Goal: Information Seeking & Learning: Learn about a topic

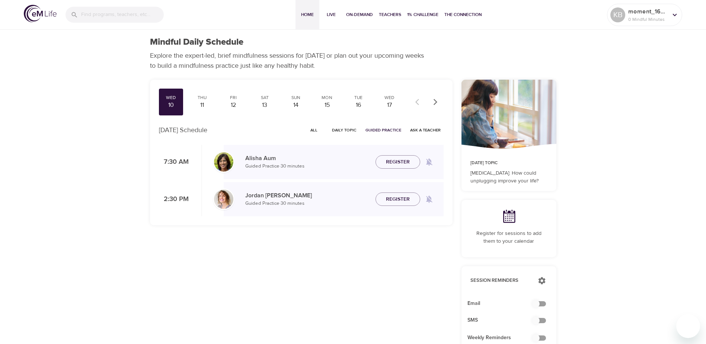
click at [305, 16] on span "Home" at bounding box center [308, 15] width 18 height 8
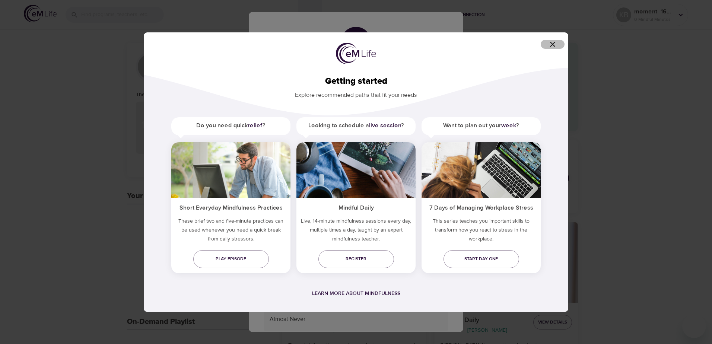
click at [555, 44] on icon "button" at bounding box center [552, 44] width 9 height 9
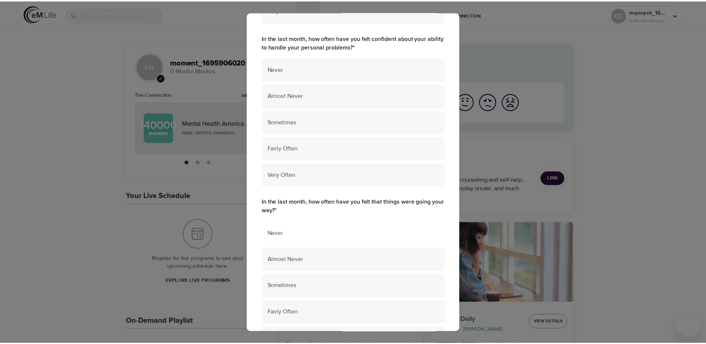
scroll to position [468, 0]
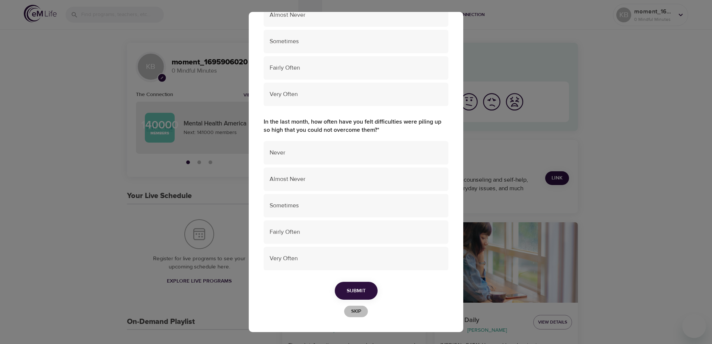
click at [352, 311] on span "Skip" at bounding box center [356, 311] width 16 height 9
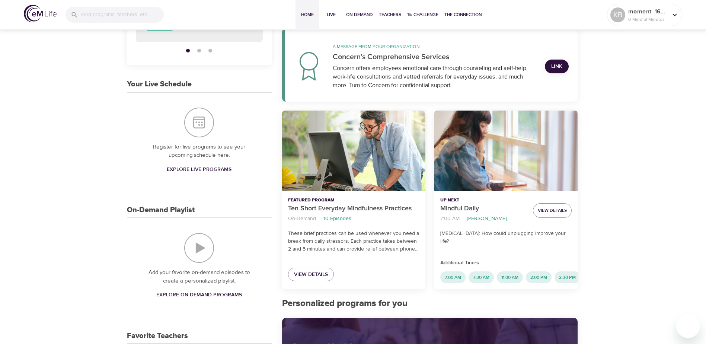
scroll to position [149, 0]
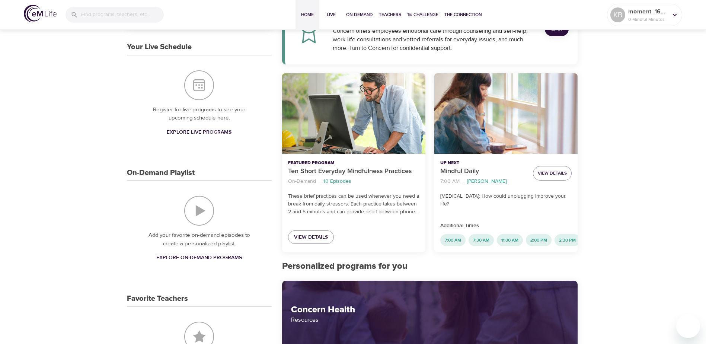
click at [218, 255] on span "Explore On-Demand Programs" at bounding box center [199, 257] width 86 height 9
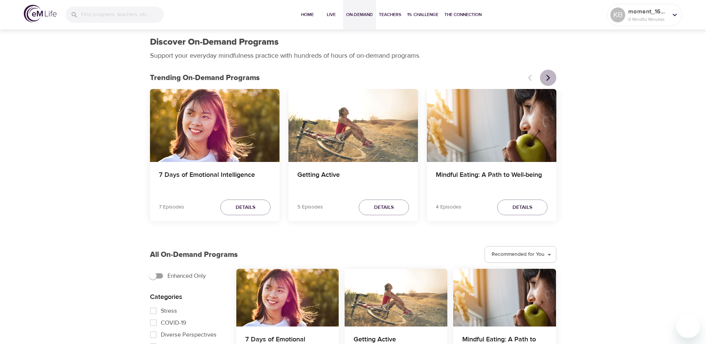
click at [549, 77] on icon "Next items" at bounding box center [548, 77] width 7 height 7
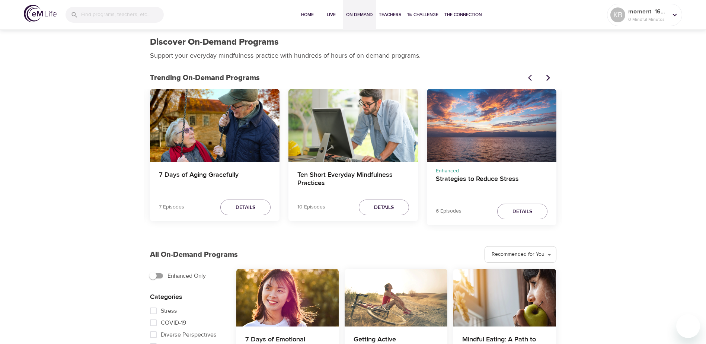
click at [549, 77] on icon "Next items" at bounding box center [548, 77] width 7 height 7
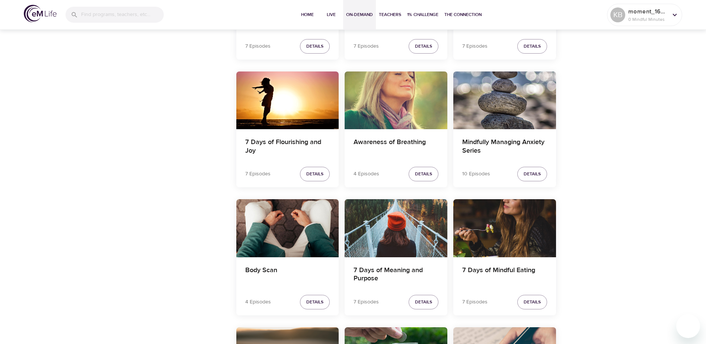
scroll to position [856, 0]
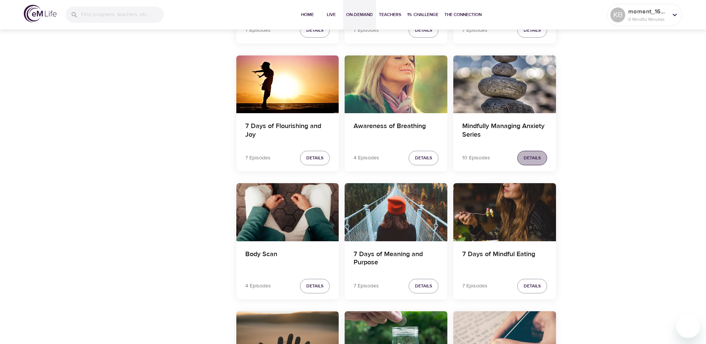
click at [539, 158] on span "Details" at bounding box center [532, 158] width 17 height 8
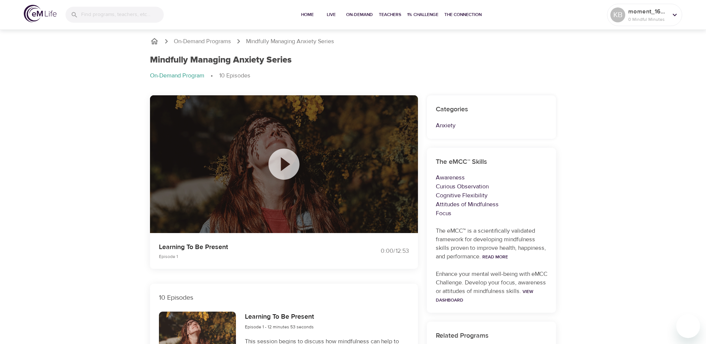
click at [289, 168] on icon at bounding box center [283, 164] width 31 height 31
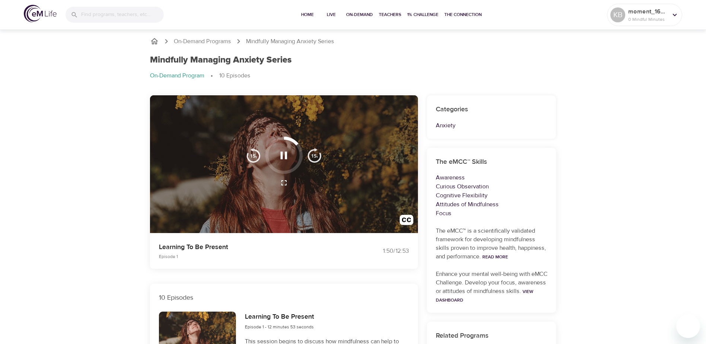
click at [249, 158] on img "button" at bounding box center [253, 155] width 15 height 15
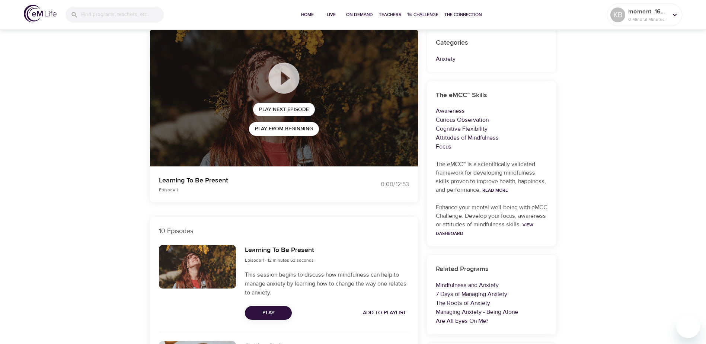
scroll to position [149, 0]
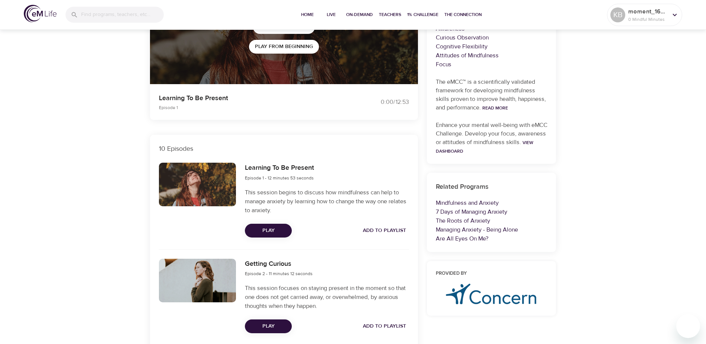
click at [384, 234] on span "Add to Playlist" at bounding box center [384, 230] width 43 height 9
click at [39, 19] on img at bounding box center [40, 14] width 33 height 18
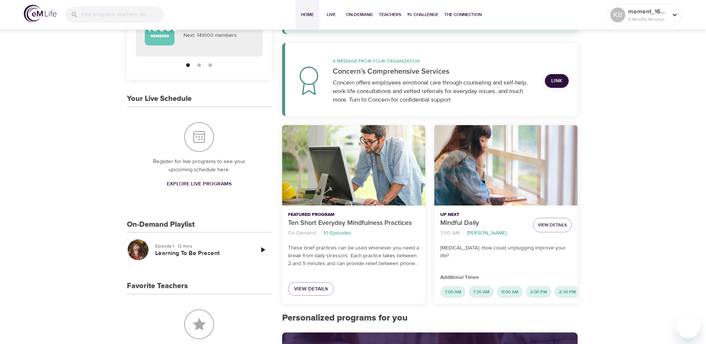
scroll to position [149, 0]
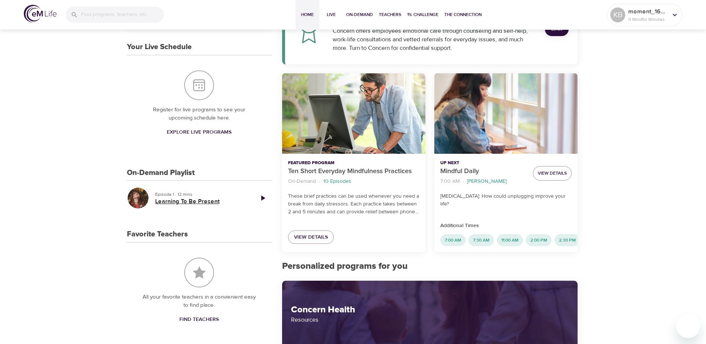
click at [194, 204] on h5 "Learning To Be Present" at bounding box center [201, 202] width 93 height 8
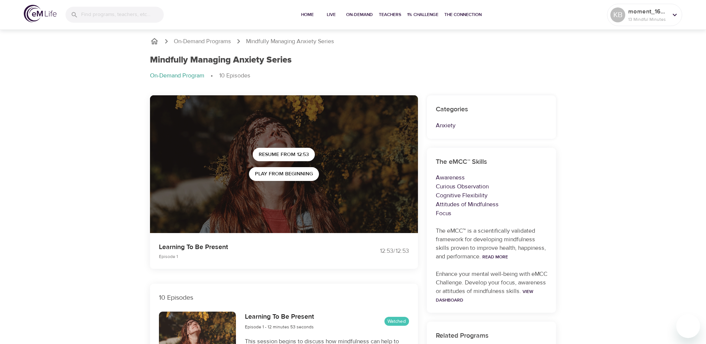
click at [156, 42] on icon "breadcrumb" at bounding box center [154, 41] width 9 height 9
